Goal: Transaction & Acquisition: Purchase product/service

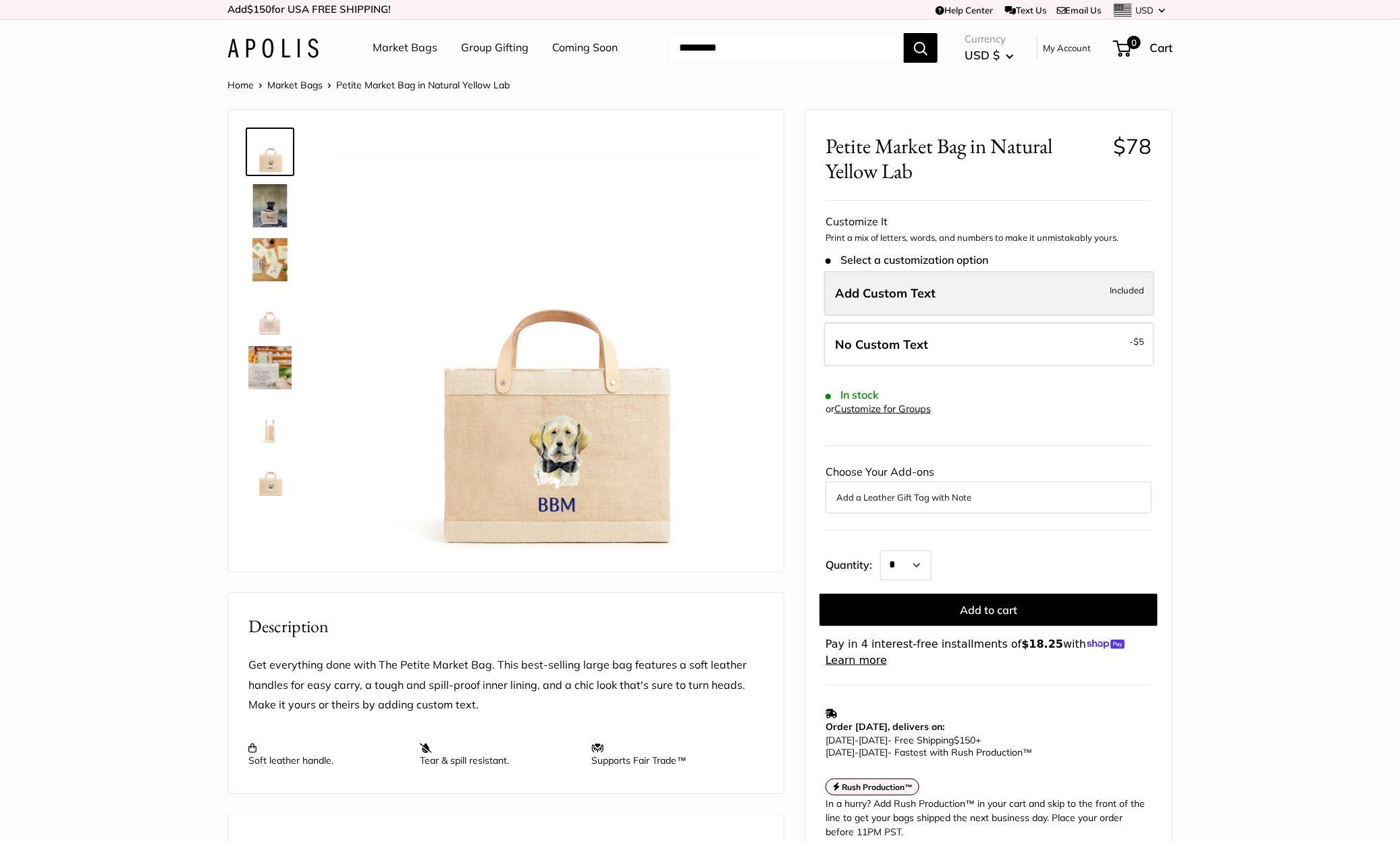
click at [895, 309] on label "Add Custom Text Included" at bounding box center [989, 293] width 330 height 44
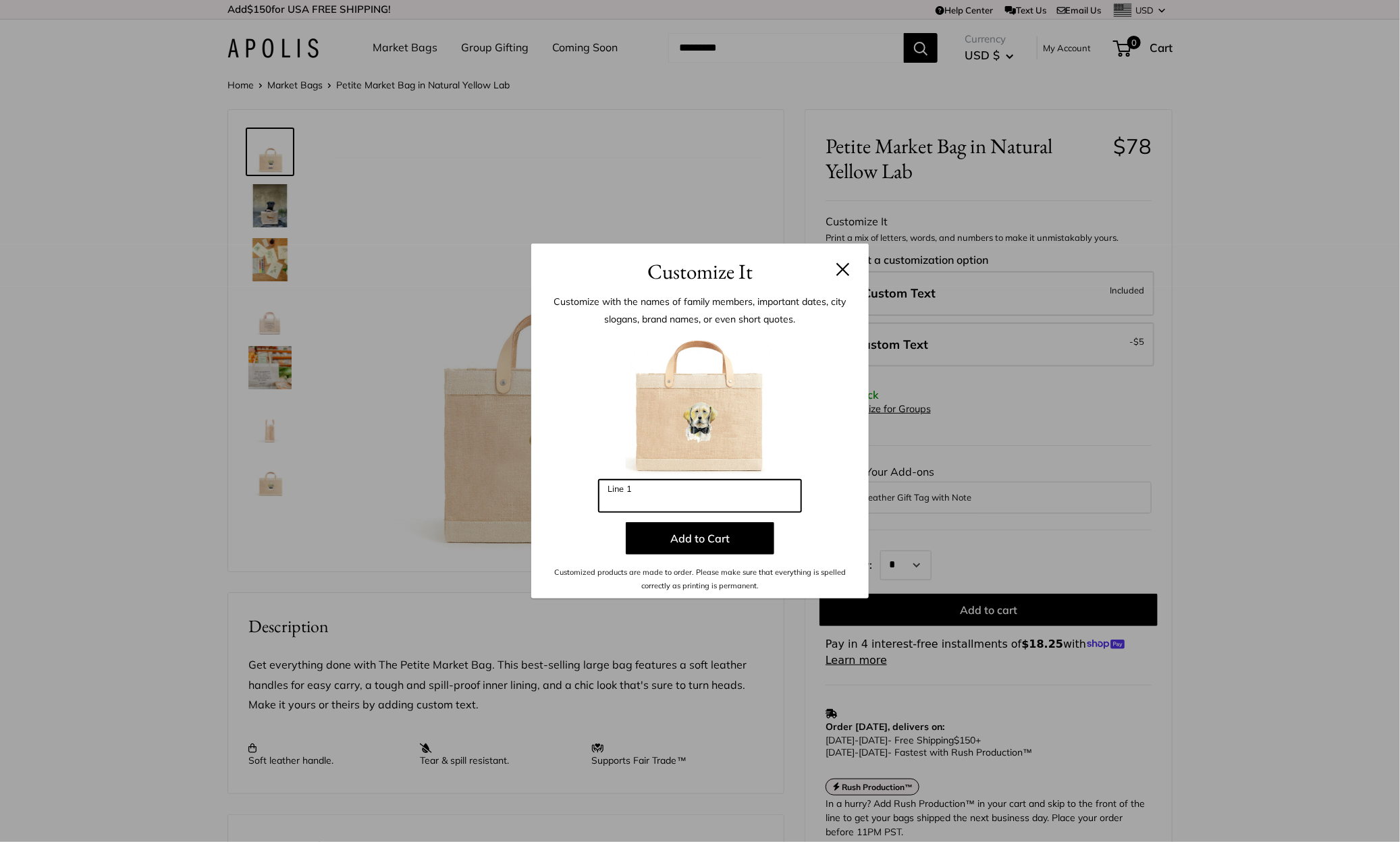
click at [725, 504] on input "Line 1" at bounding box center [700, 496] width 203 height 33
type input "***"
click at [695, 540] on button "Add to Cart" at bounding box center [700, 539] width 149 height 33
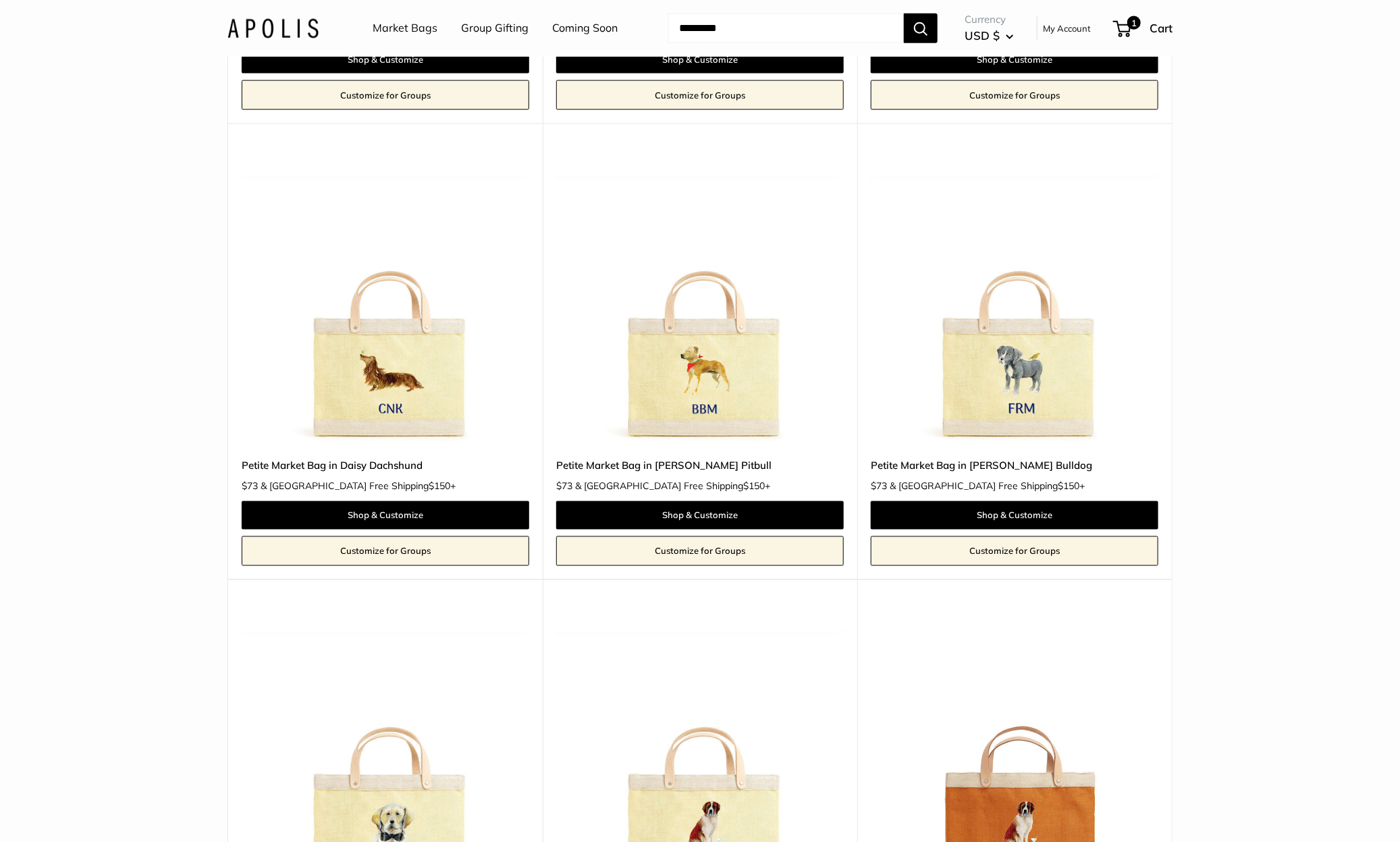
scroll to position [1000, 0]
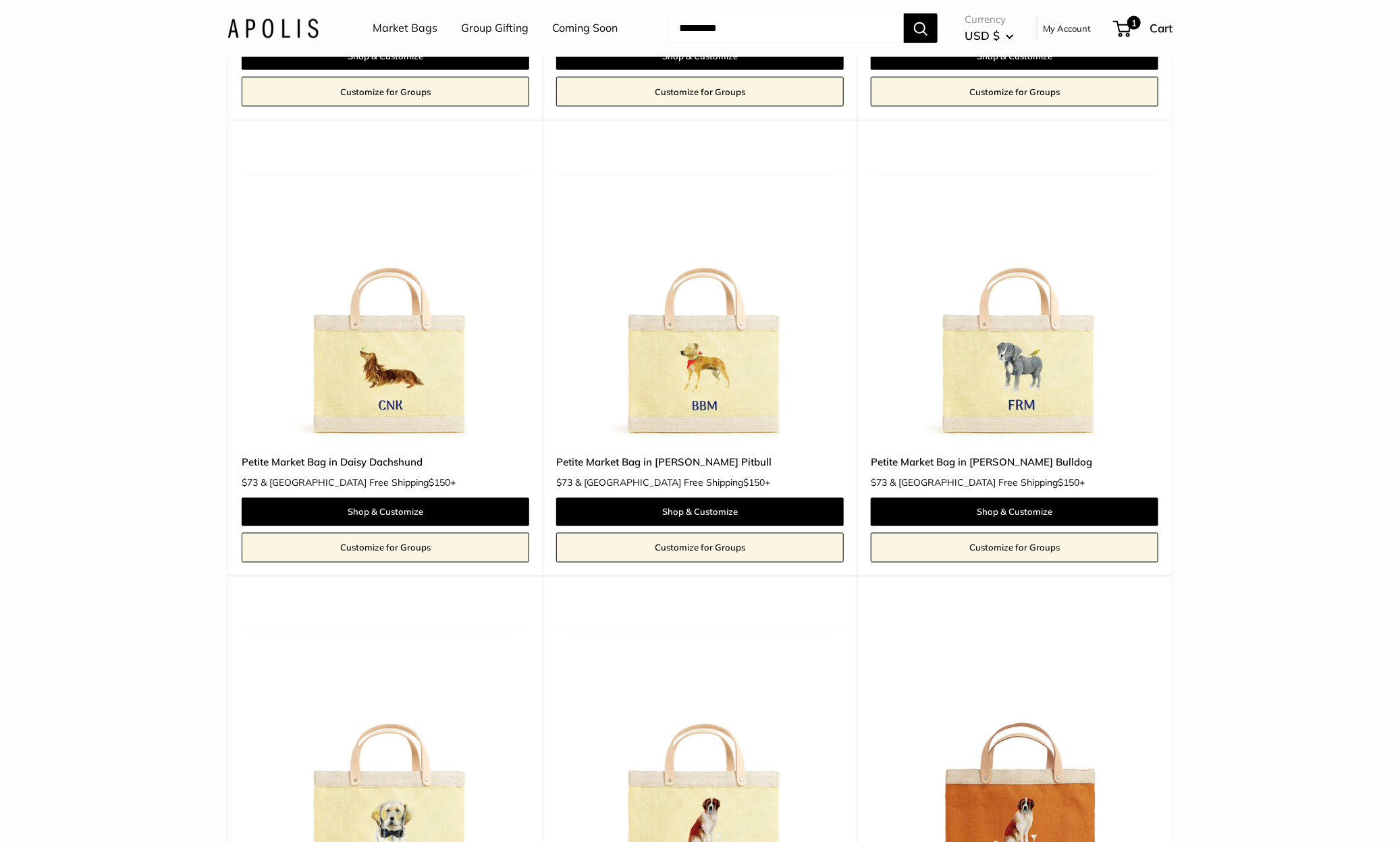
click at [0, 0] on img at bounding box center [0, 0] width 0 height 0
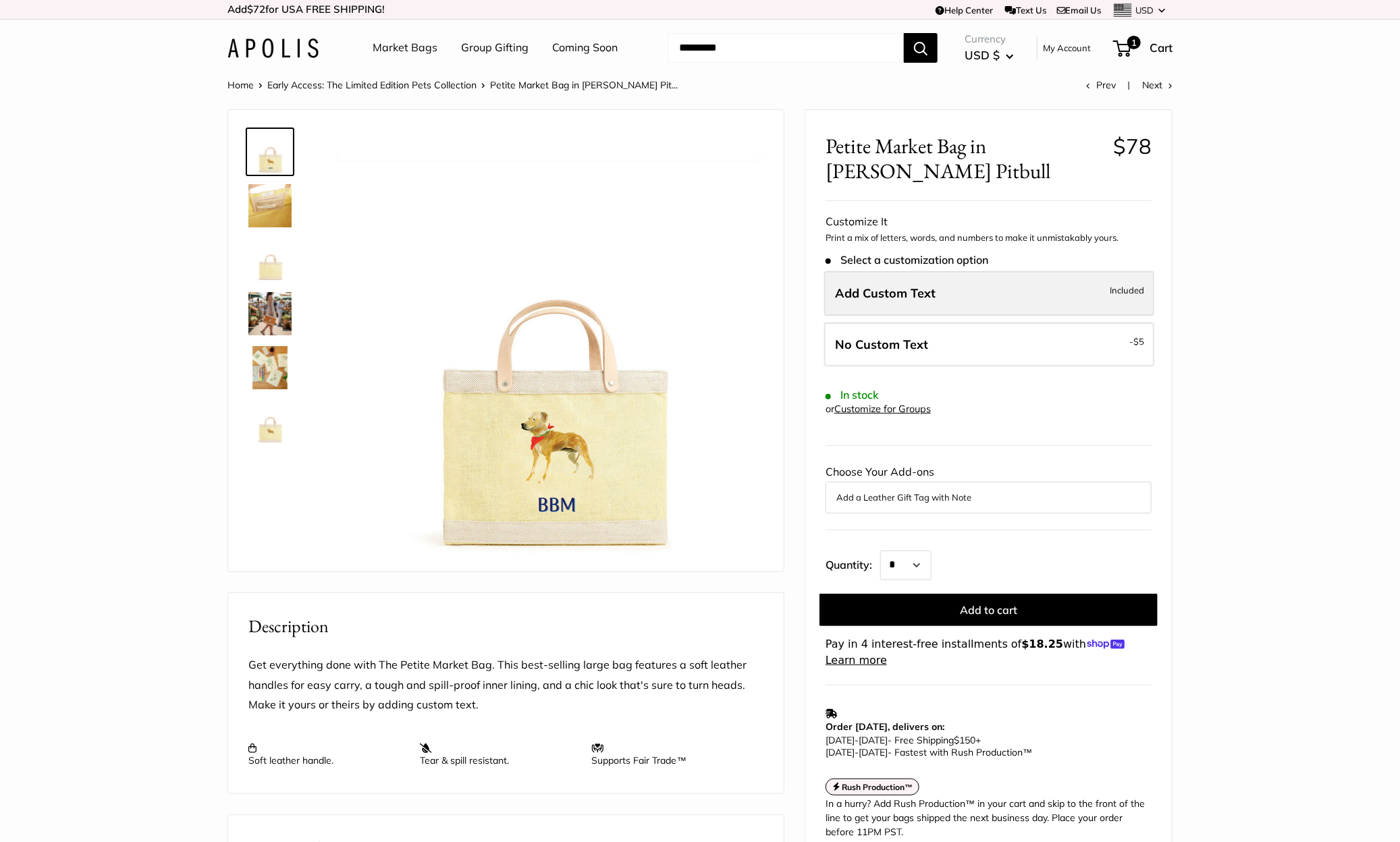
click at [927, 296] on span "Add Custom Text" at bounding box center [885, 293] width 101 height 16
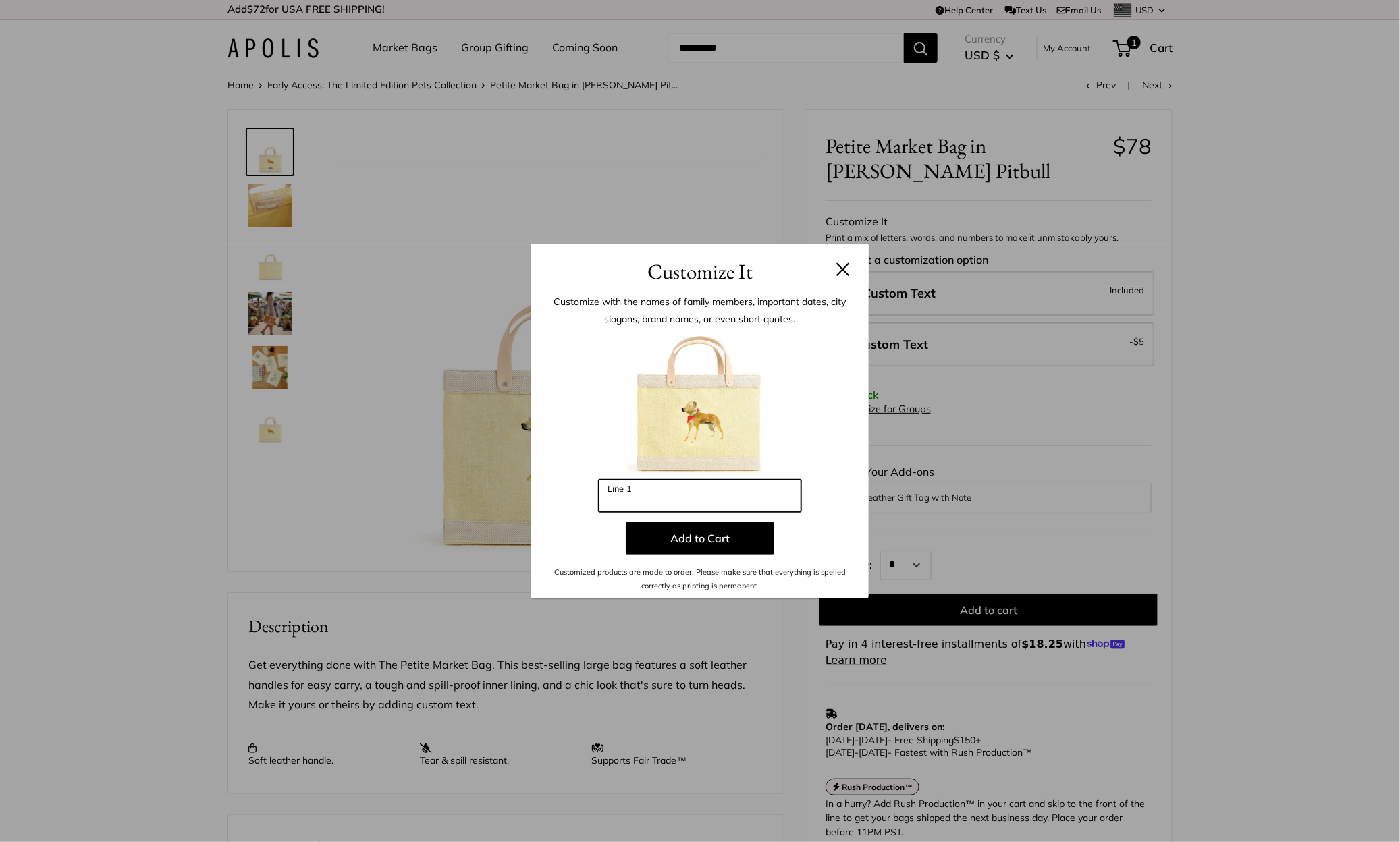
click at [676, 507] on input "Line 1" at bounding box center [700, 496] width 203 height 33
type input "**"
click at [686, 551] on button "Add to Cart" at bounding box center [700, 539] width 149 height 33
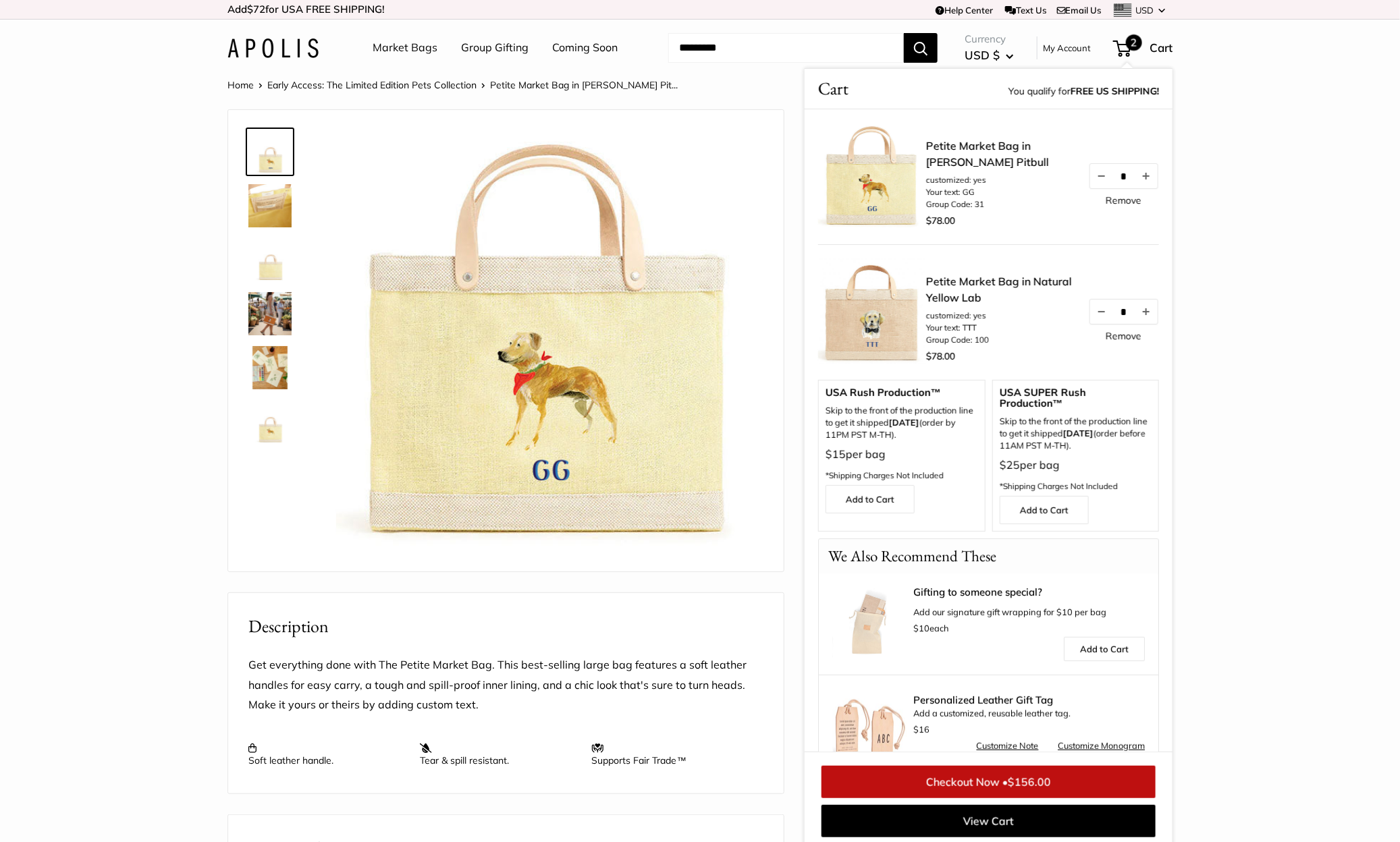
click at [1288, 163] on section "Home Early Access: The Limited Edition Pets Collection Petite Market Bag in Dai…" at bounding box center [700, 656] width 1400 height 1161
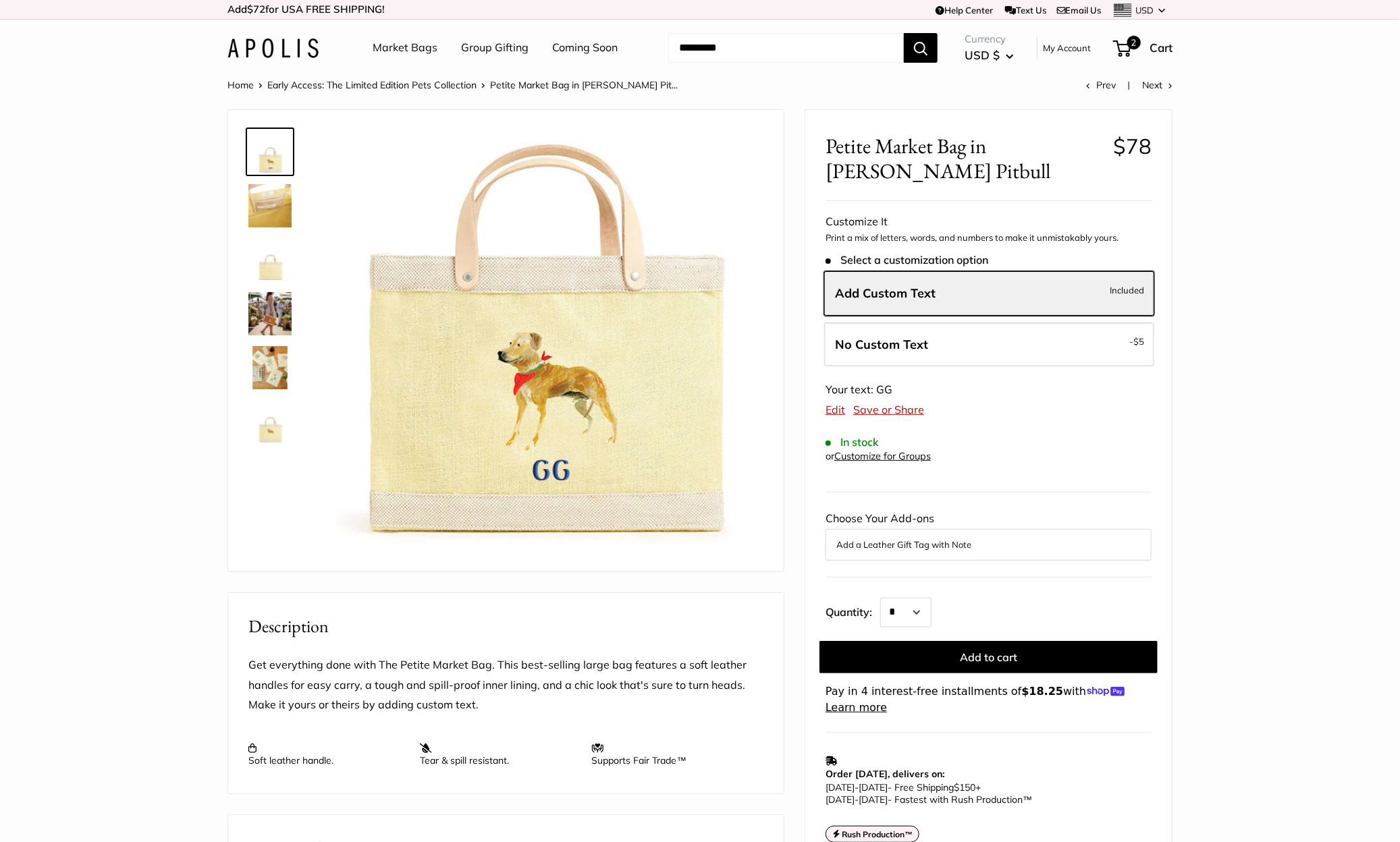
click at [265, 307] on img at bounding box center [270, 313] width 43 height 43
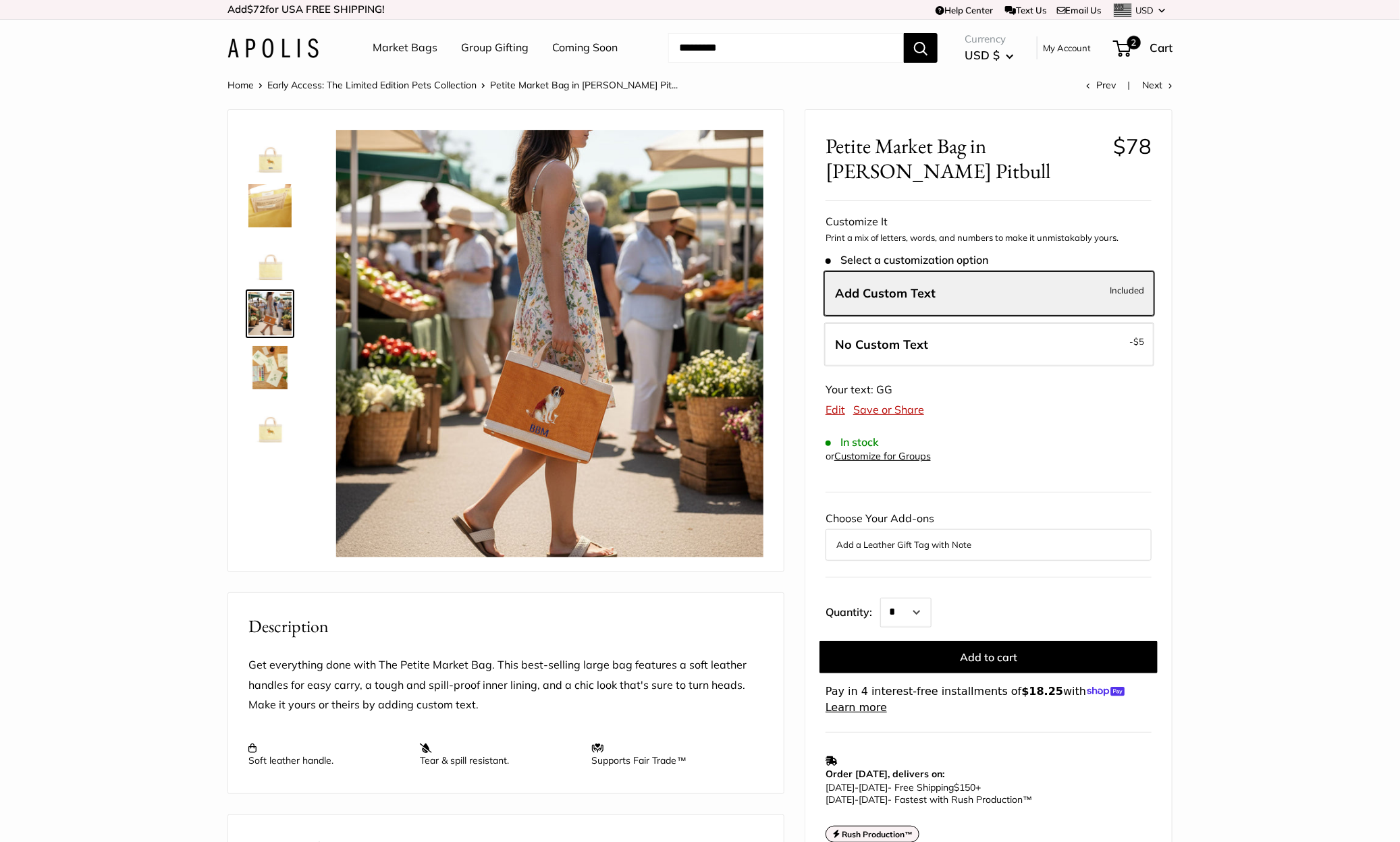
click at [400, 49] on link "Market Bags" at bounding box center [405, 47] width 65 height 20
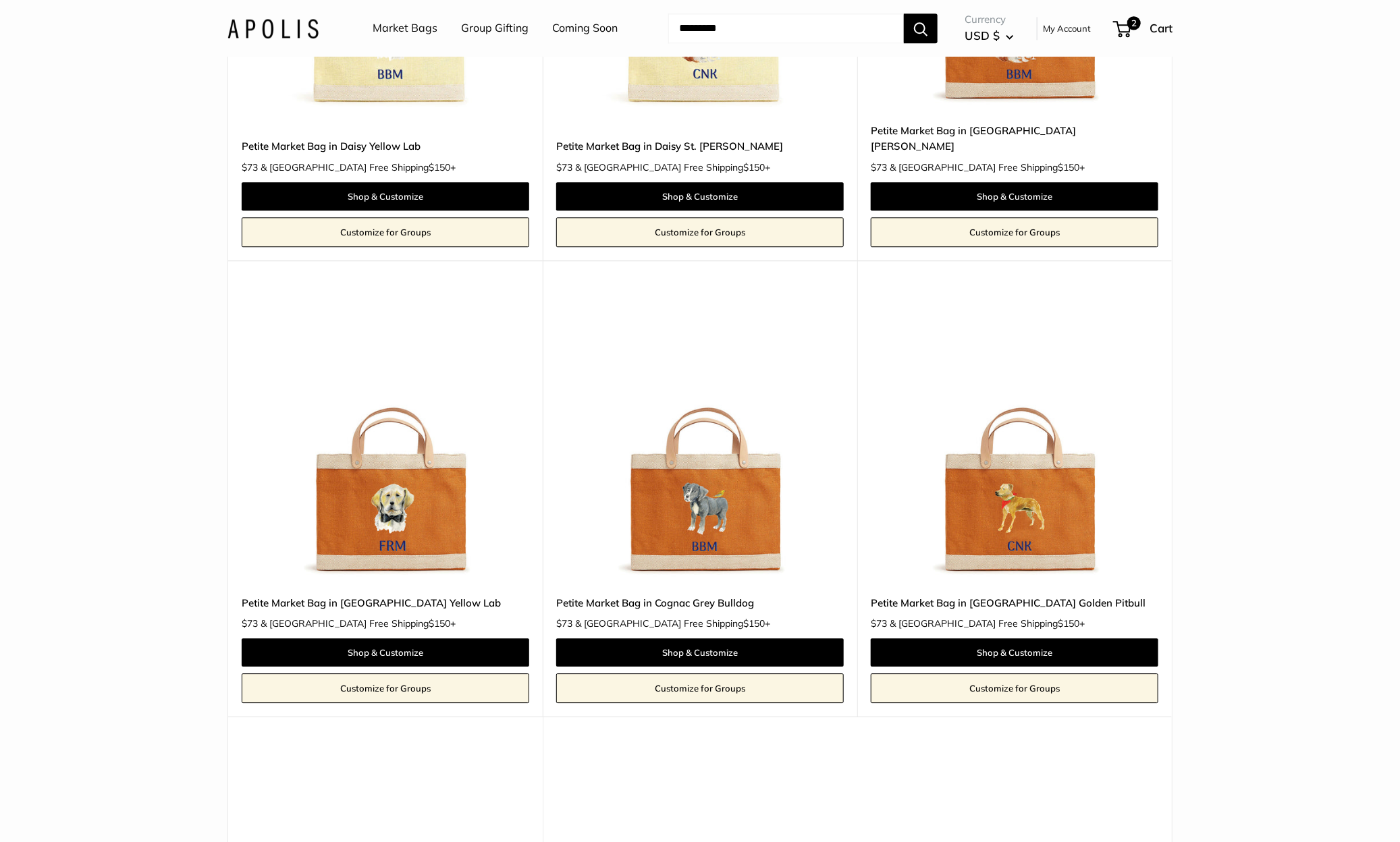
scroll to position [1794, 0]
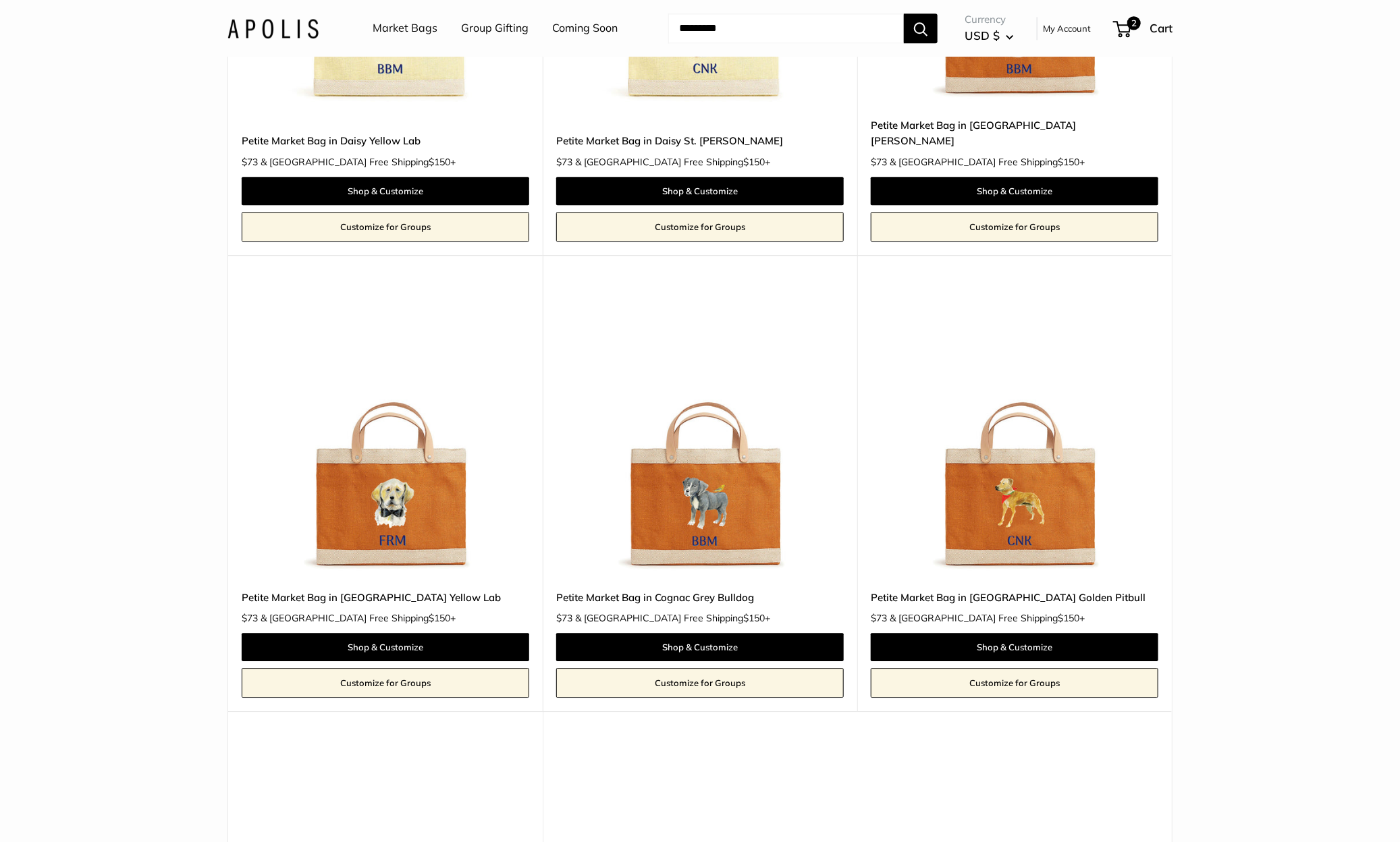
click at [0, 0] on img at bounding box center [0, 0] width 0 height 0
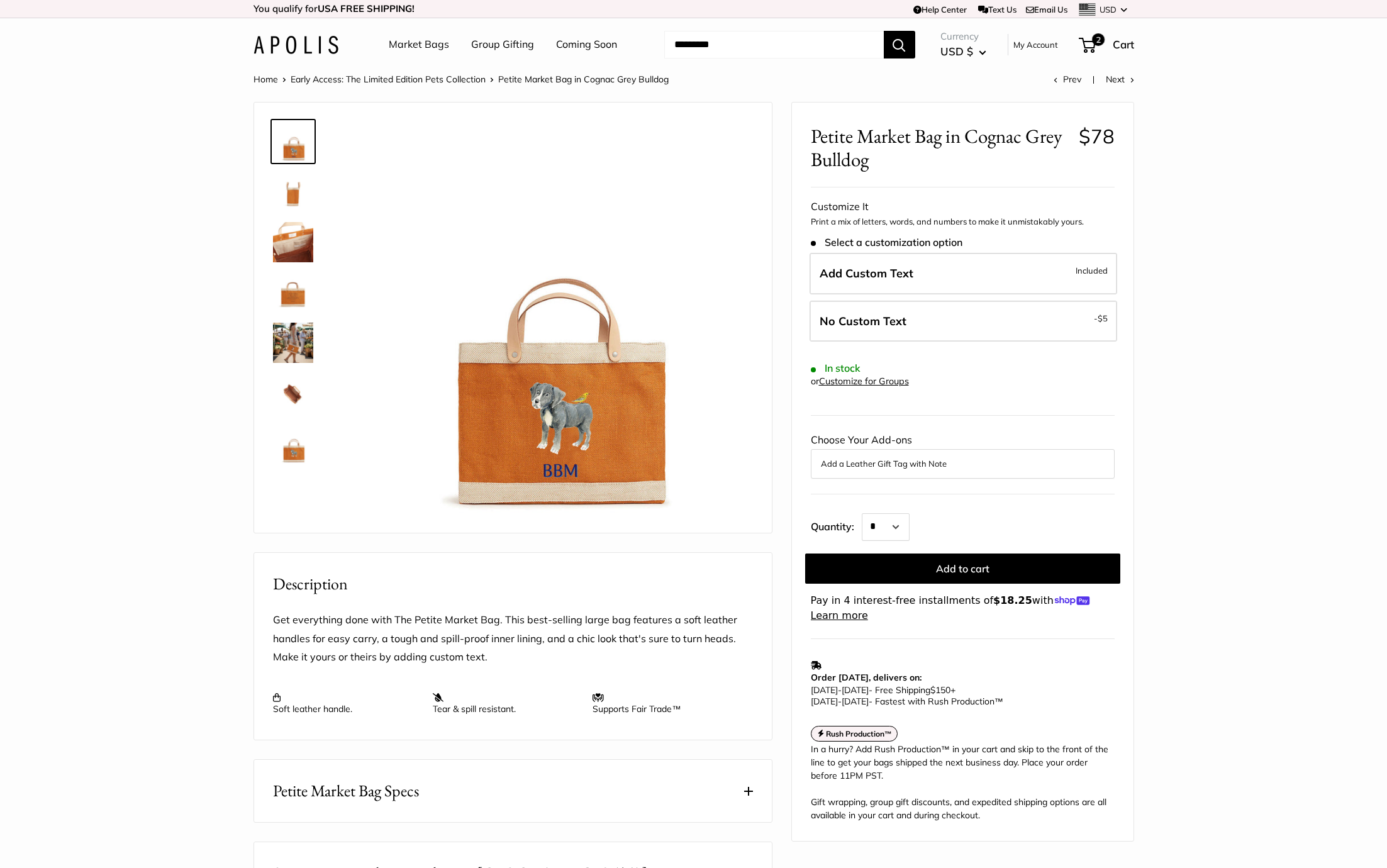
click at [422, 46] on link "Market Bags" at bounding box center [418, 44] width 60 height 19
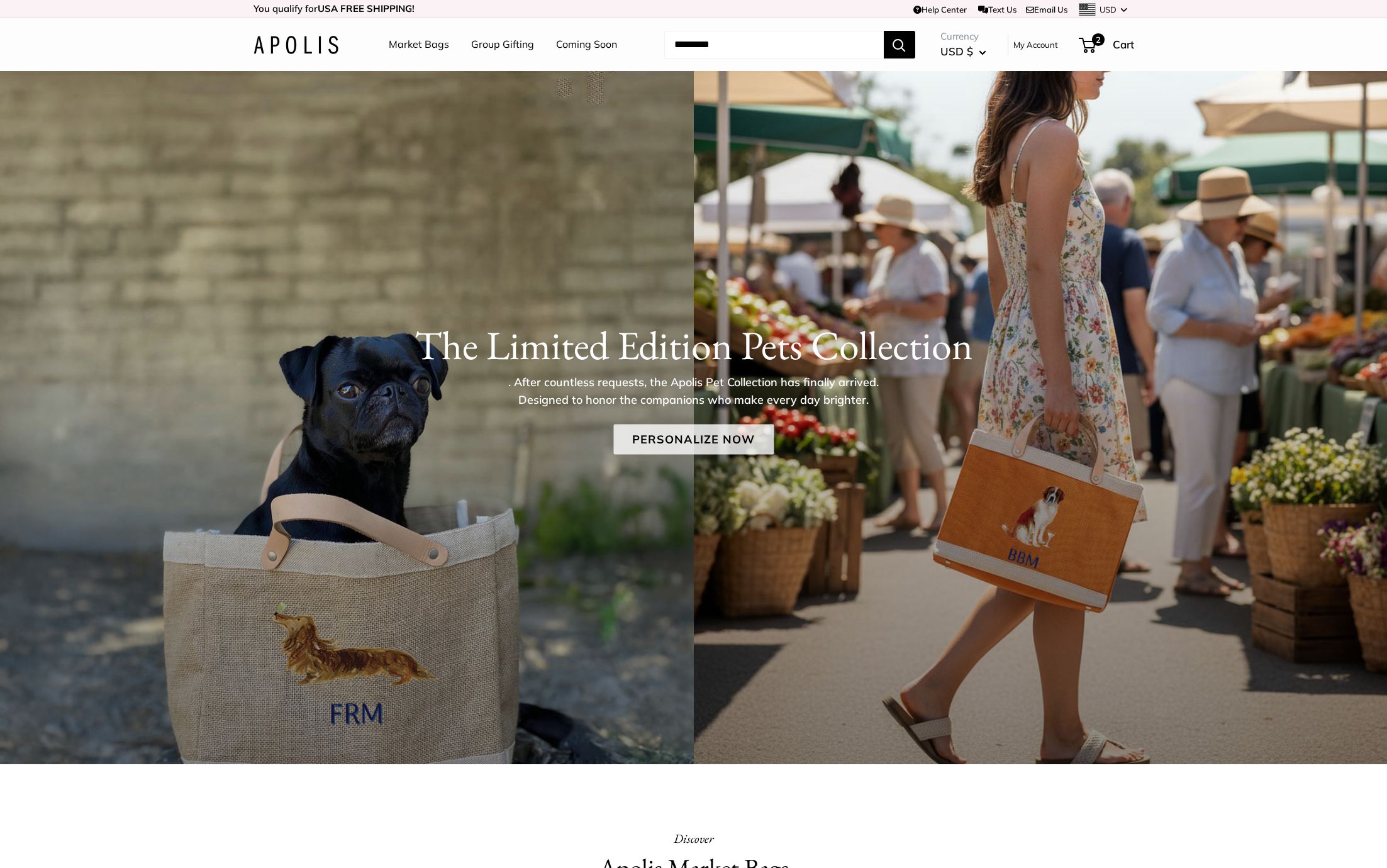
click at [668, 445] on link "Personalize Now" at bounding box center [694, 440] width 160 height 30
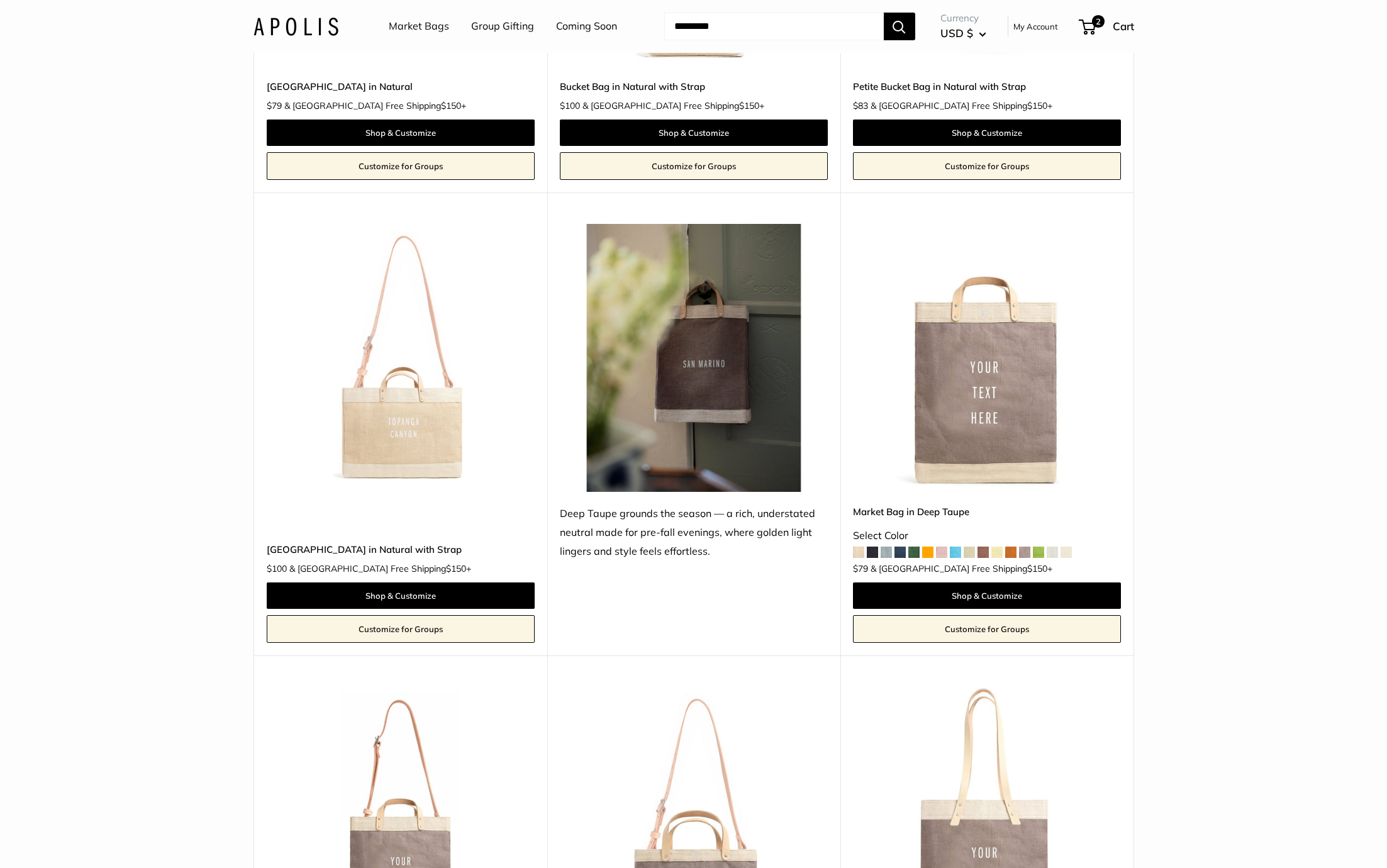
scroll to position [4854, 0]
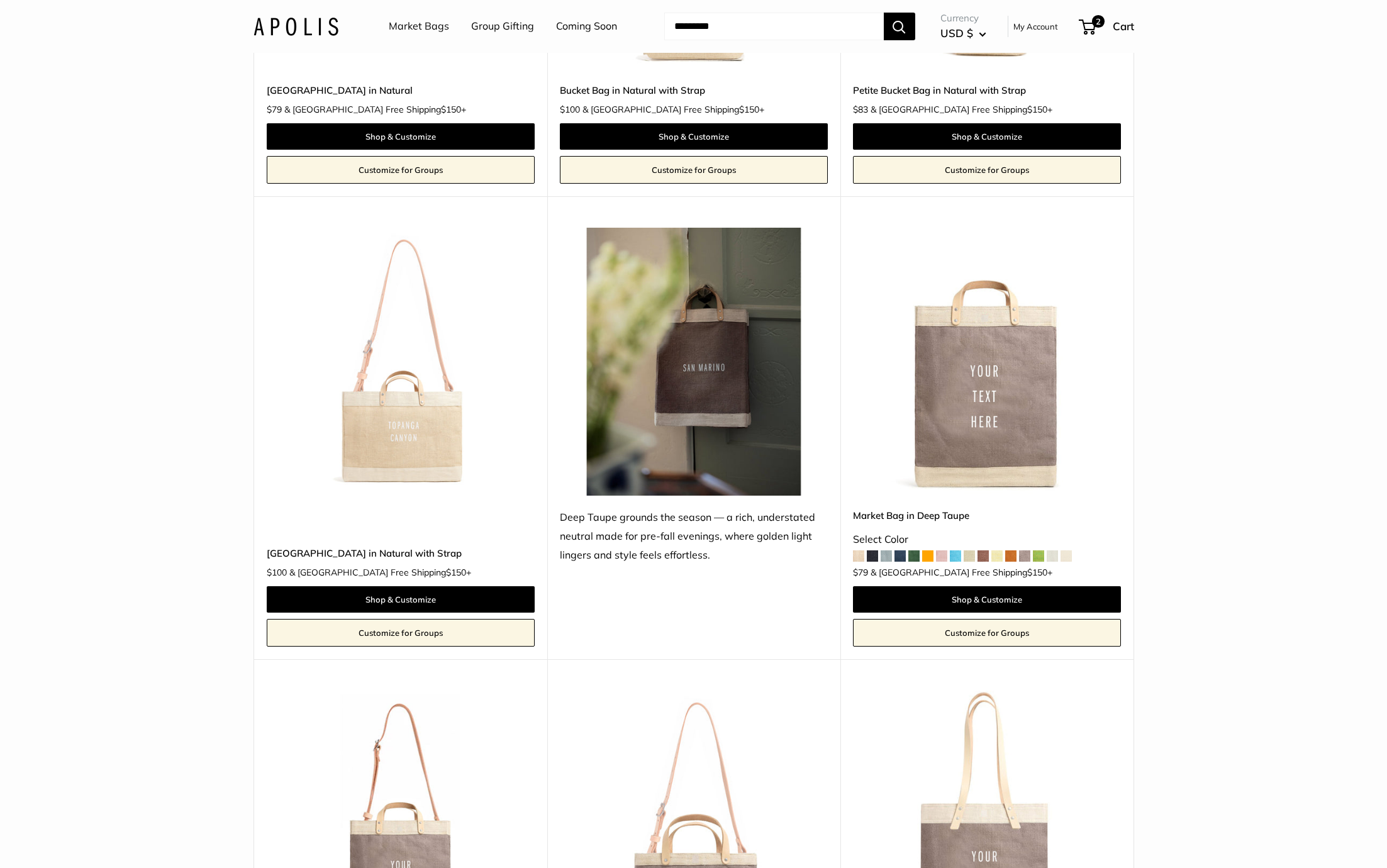
click at [0, 0] on img at bounding box center [0, 0] width 0 height 0
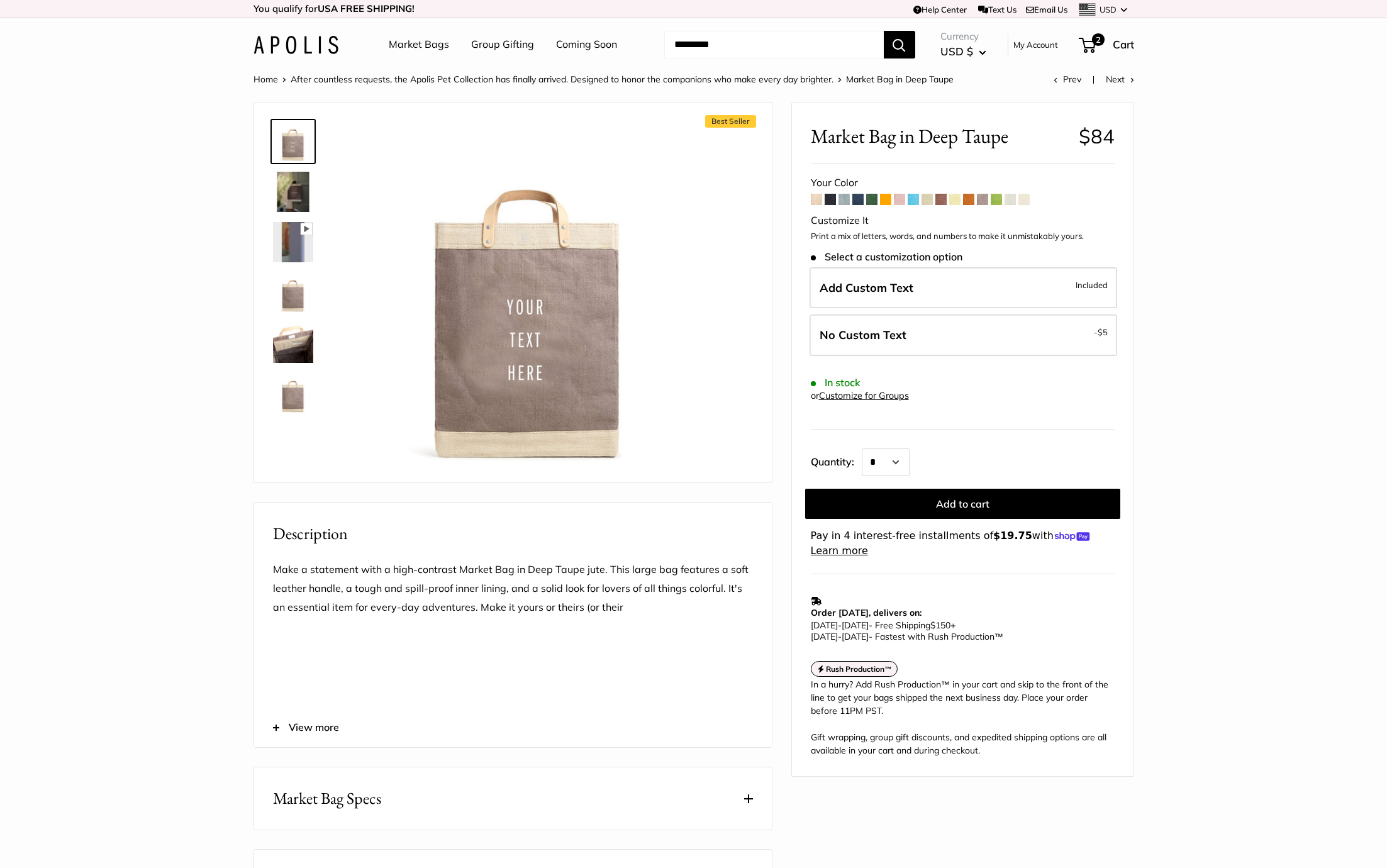
click at [303, 209] on img at bounding box center [293, 191] width 40 height 40
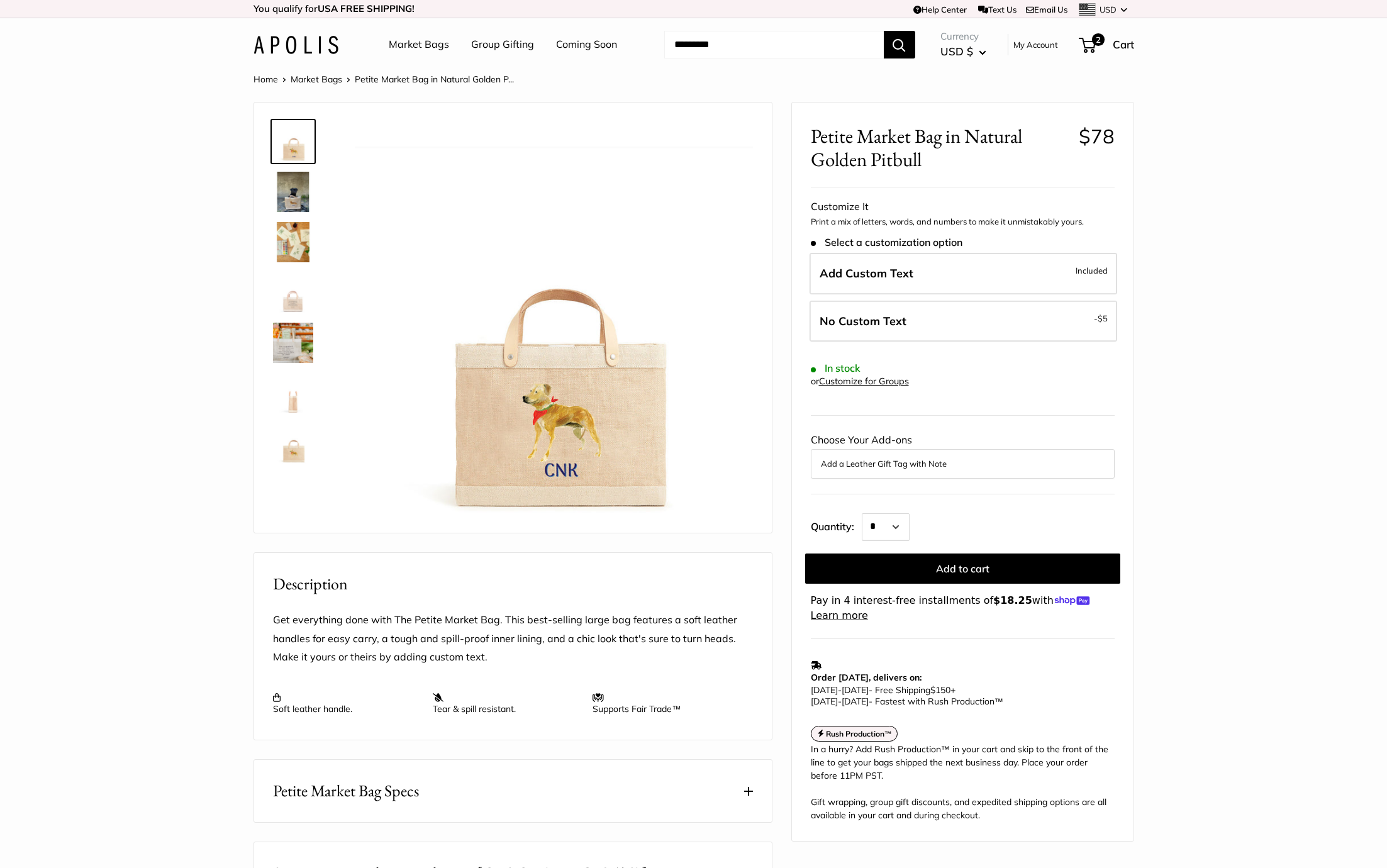
click at [412, 48] on link "Market Bags" at bounding box center [418, 44] width 60 height 19
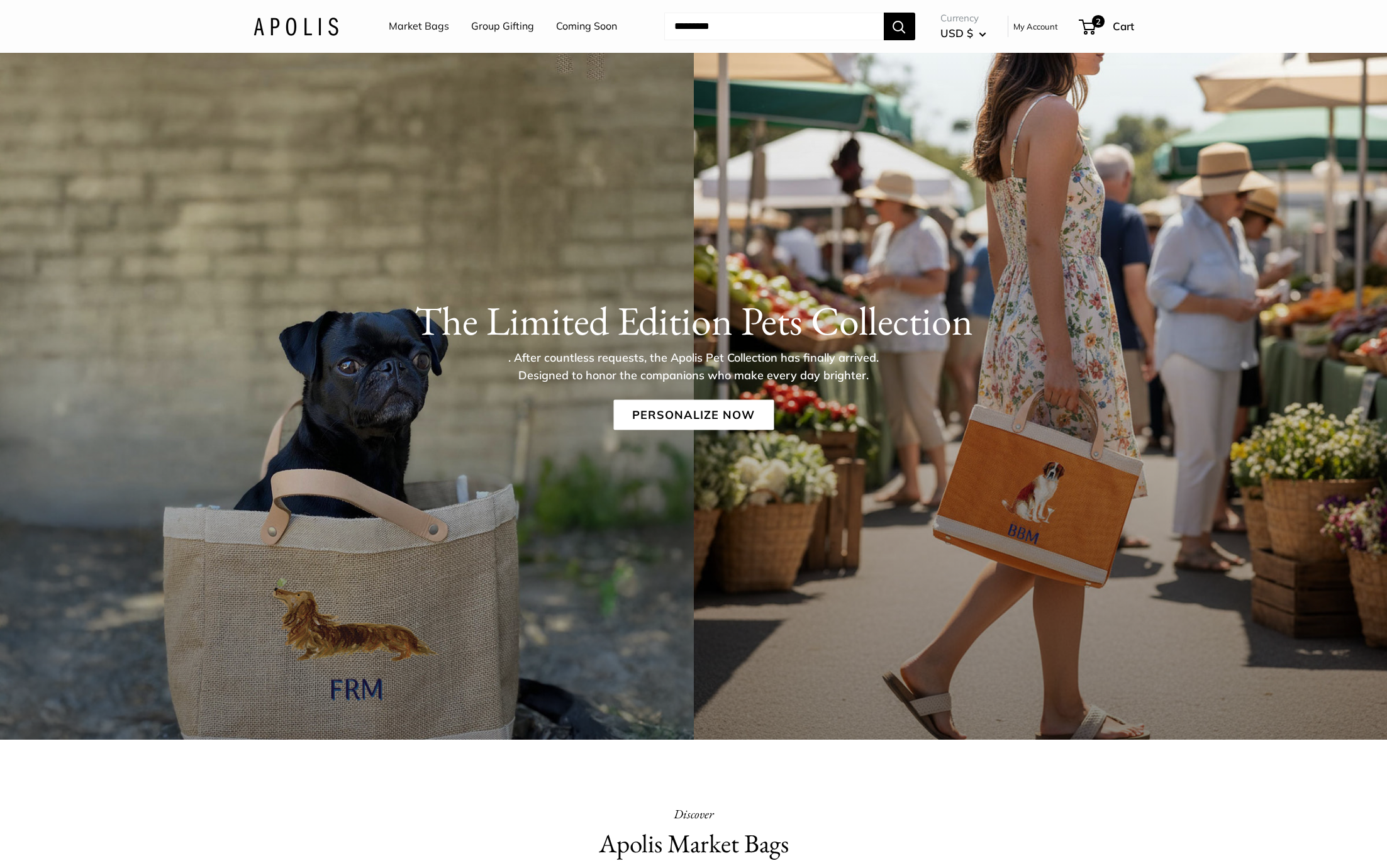
scroll to position [28, 0]
